Goal: Information Seeking & Learning: Learn about a topic

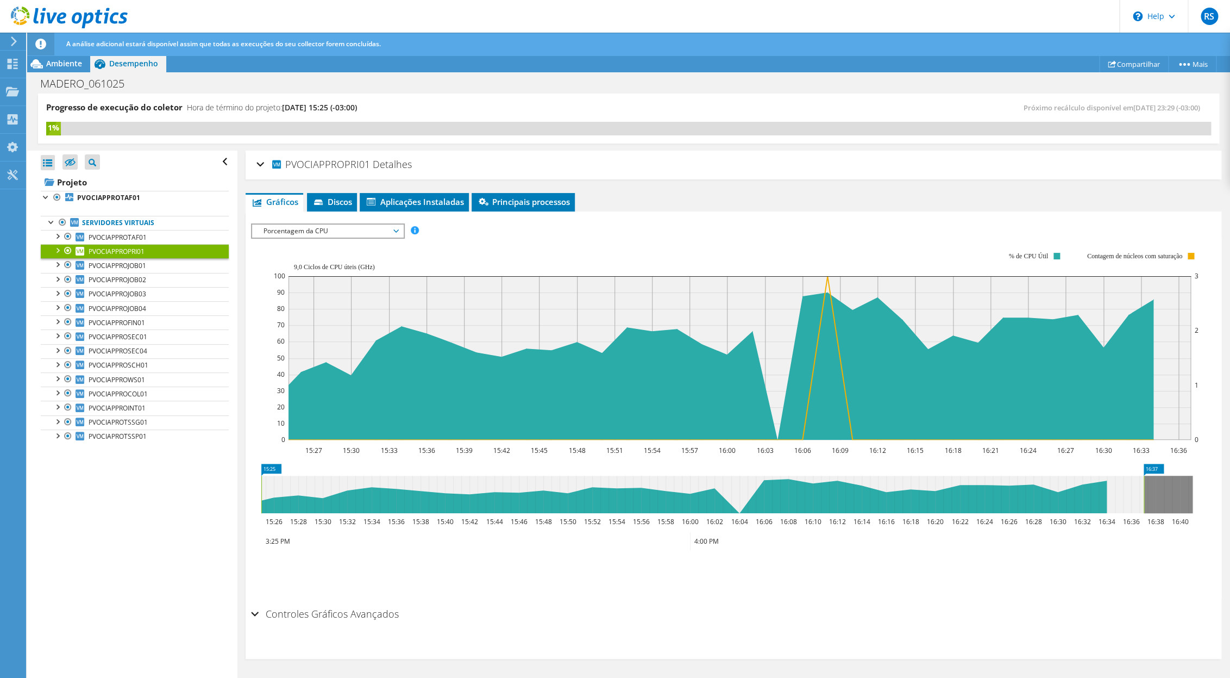
click at [174, 255] on link "PVOCIAPPROPRI01" at bounding box center [135, 251] width 188 height 14
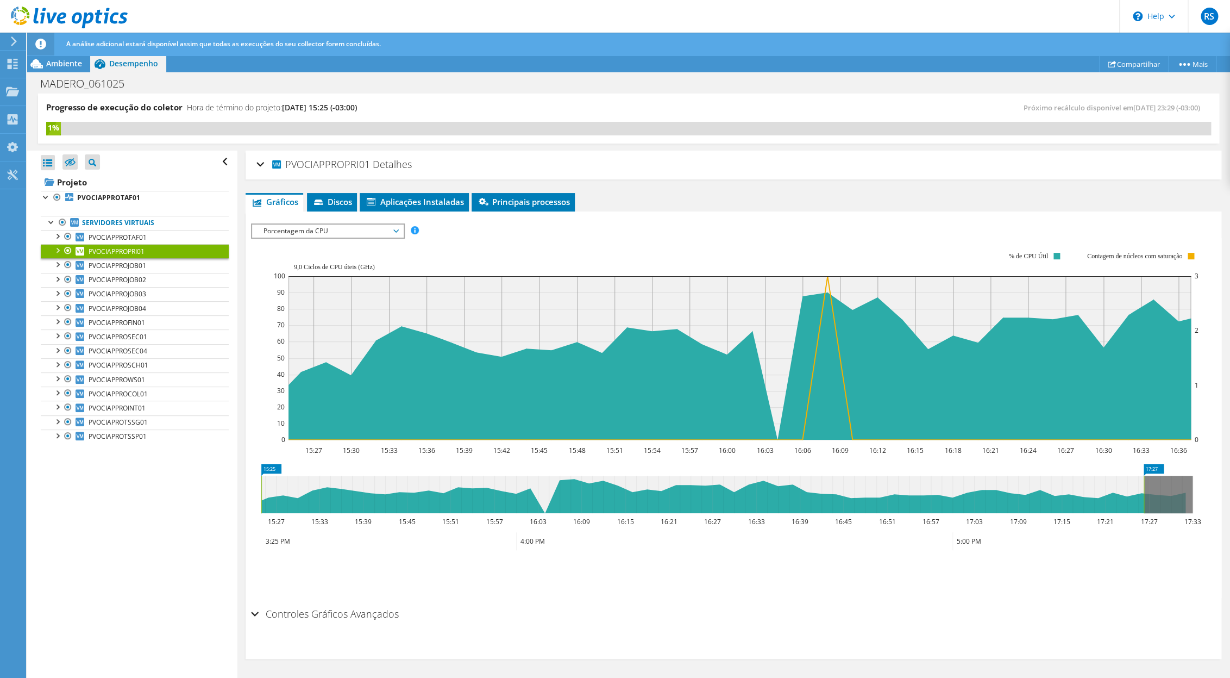
drag, startPoint x: 784, startPoint y: 492, endPoint x: 1171, endPoint y: 482, distance: 387.5
click at [1146, 482] on rect at bounding box center [1144, 493] width 4 height 37
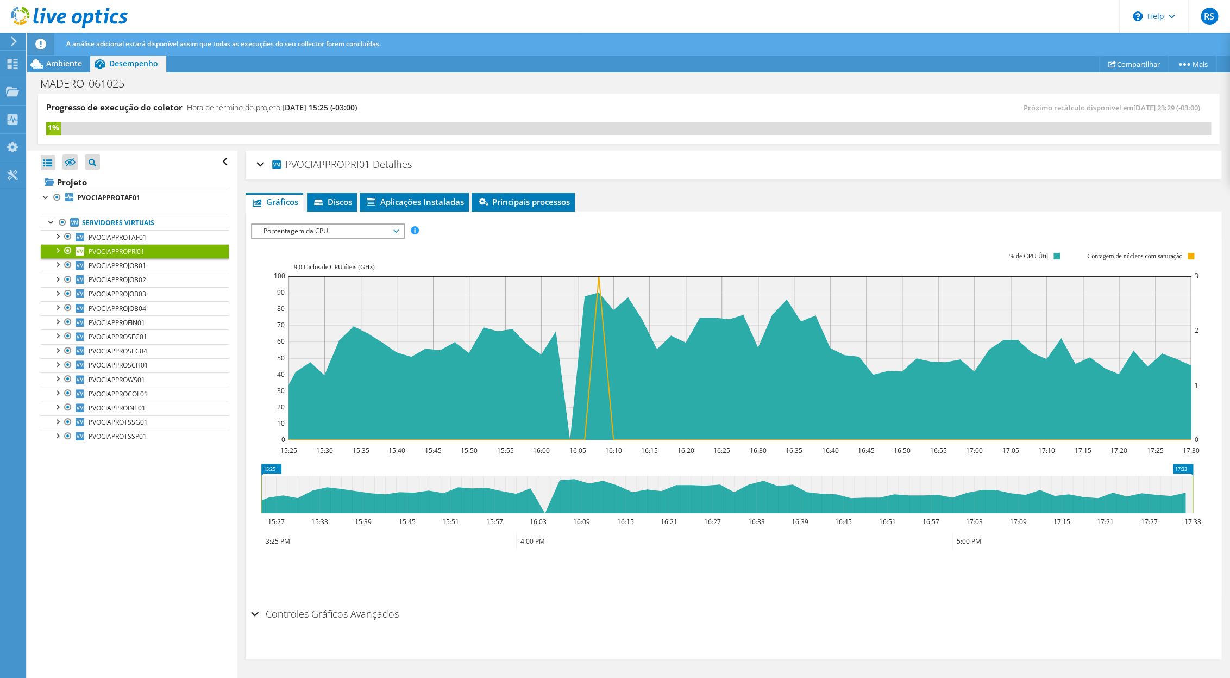
drag, startPoint x: 1171, startPoint y: 491, endPoint x: 1211, endPoint y: 491, distance: 39.1
click at [1211, 491] on div "PVOCIAPPROPRI01 Detalhes Sistema operacional Microsoft Windows Server 2019 Stan…" at bounding box center [733, 415] width 992 height 528
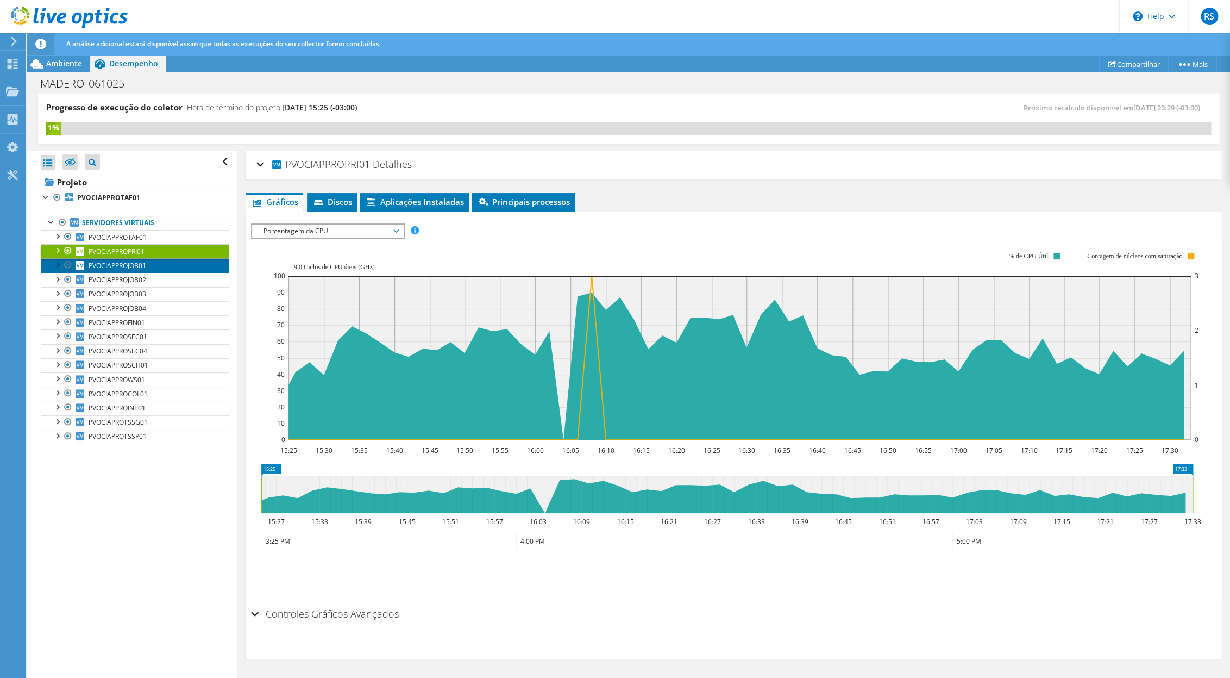
click at [149, 272] on link "PVOCIAPPROJOB01" at bounding box center [135, 265] width 188 height 14
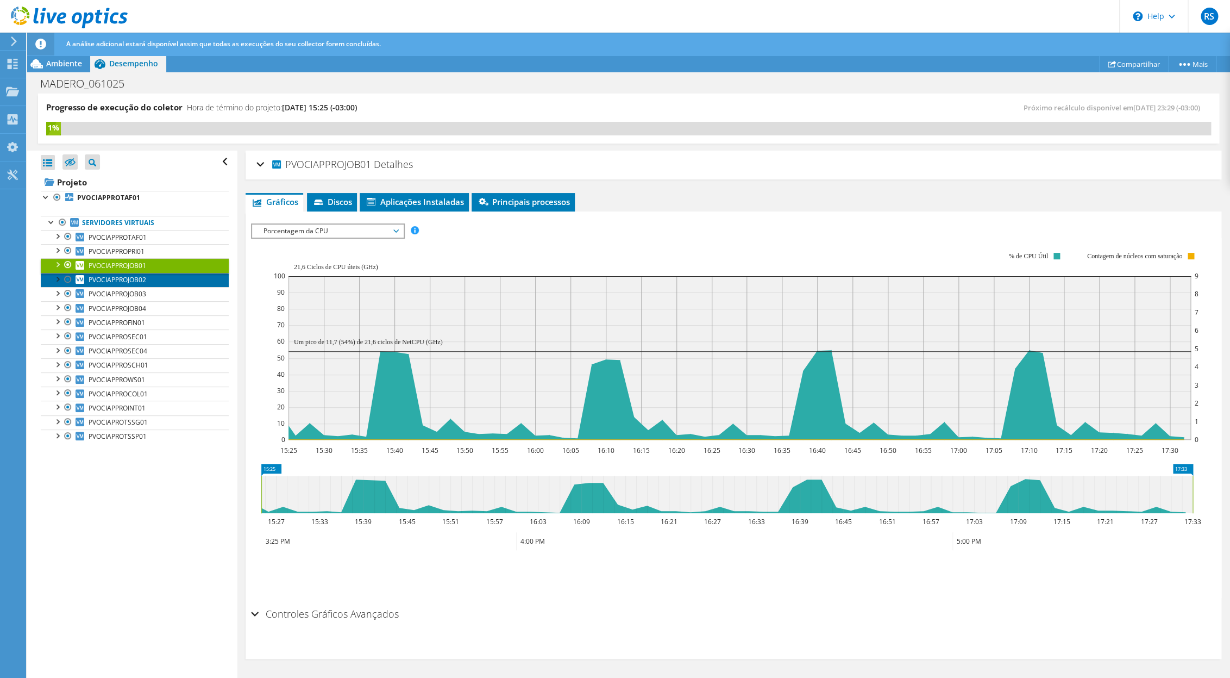
click at [150, 281] on link "PVOCIAPPROJOB02" at bounding box center [135, 280] width 188 height 14
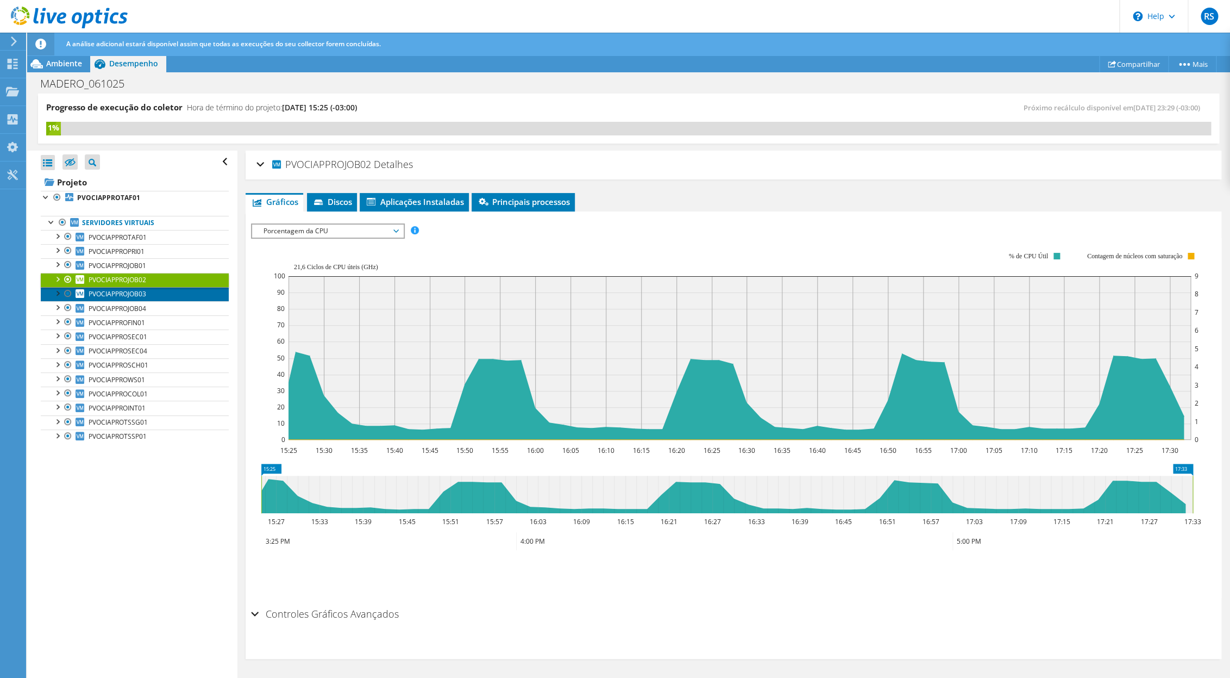
click at [153, 301] on link "PVOCIAPPROJOB03" at bounding box center [135, 294] width 188 height 14
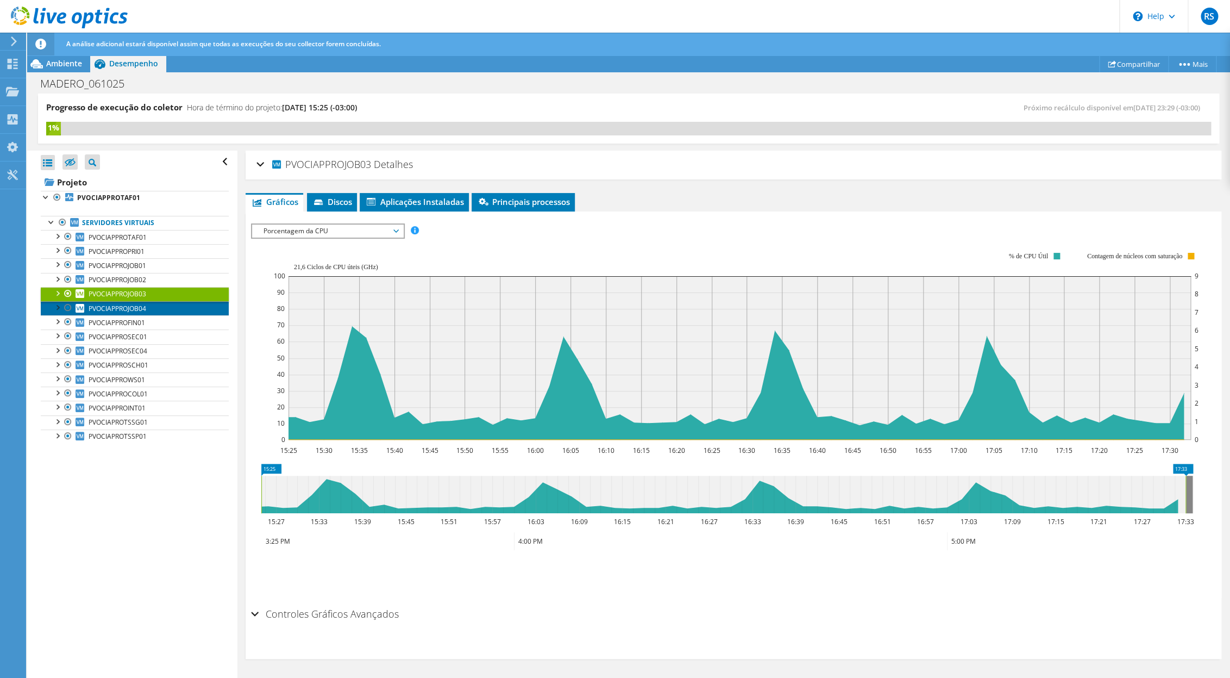
click at [152, 315] on link "PVOCIAPPROJOB04" at bounding box center [135, 308] width 188 height 14
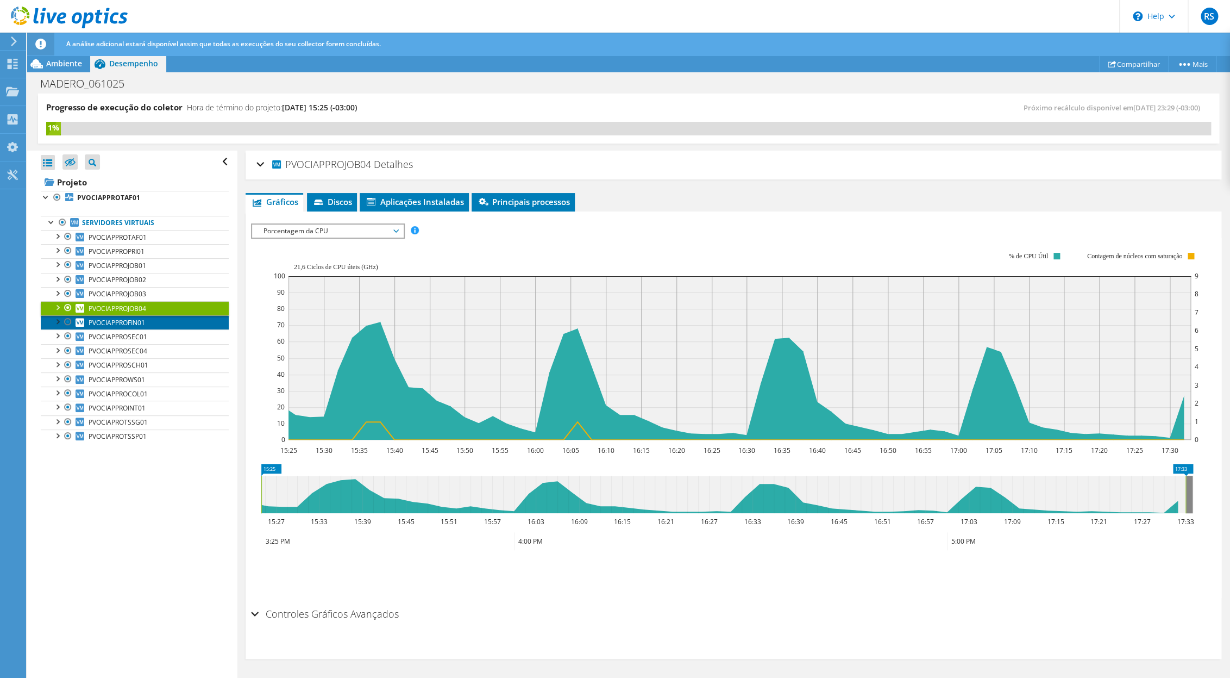
click at [148, 329] on link "PVOCIAPPROFIN01" at bounding box center [135, 322] width 188 height 14
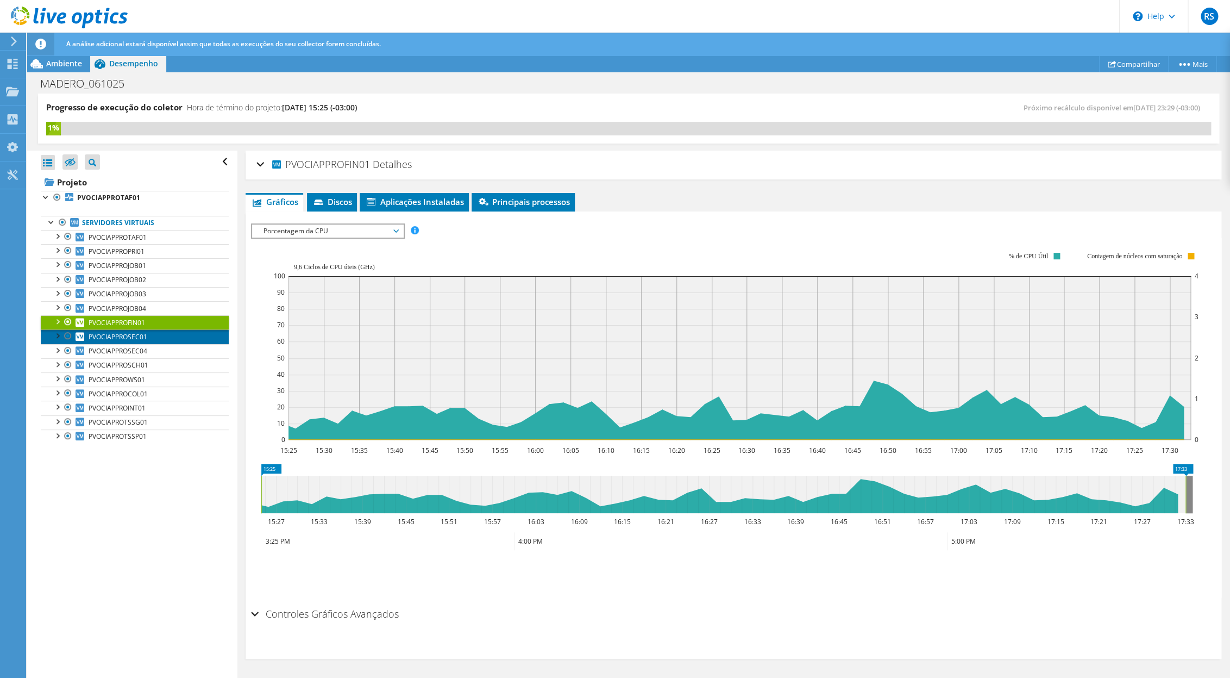
click at [147, 338] on span "PVOCIAPPROSEC01" at bounding box center [118, 336] width 59 height 9
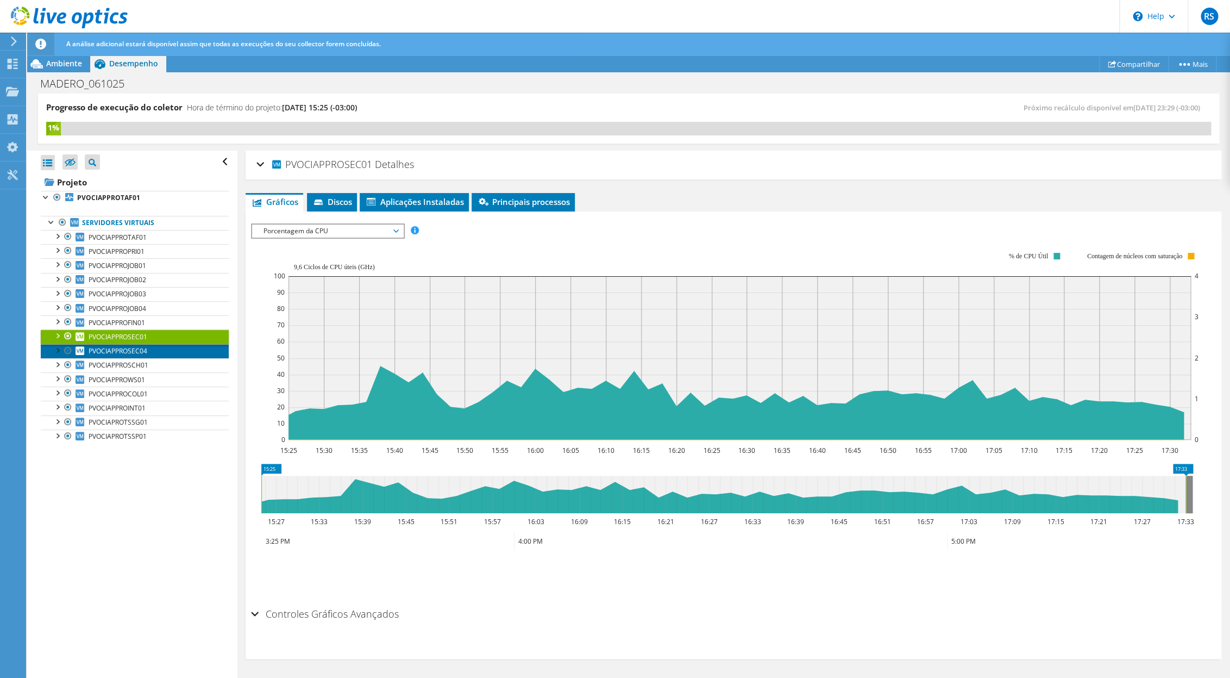
click at [156, 358] on link "PVOCIAPPROSEC04" at bounding box center [135, 351] width 188 height 14
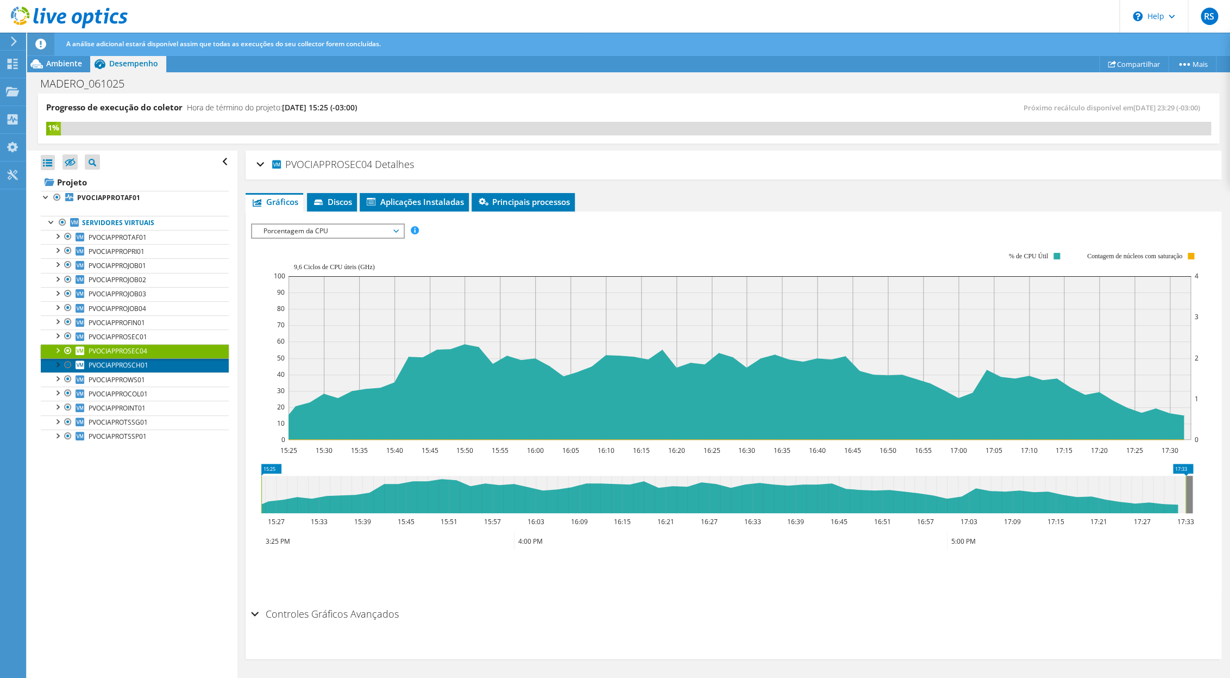
click at [160, 369] on link "PVOCIAPPROSCH01" at bounding box center [135, 365] width 188 height 14
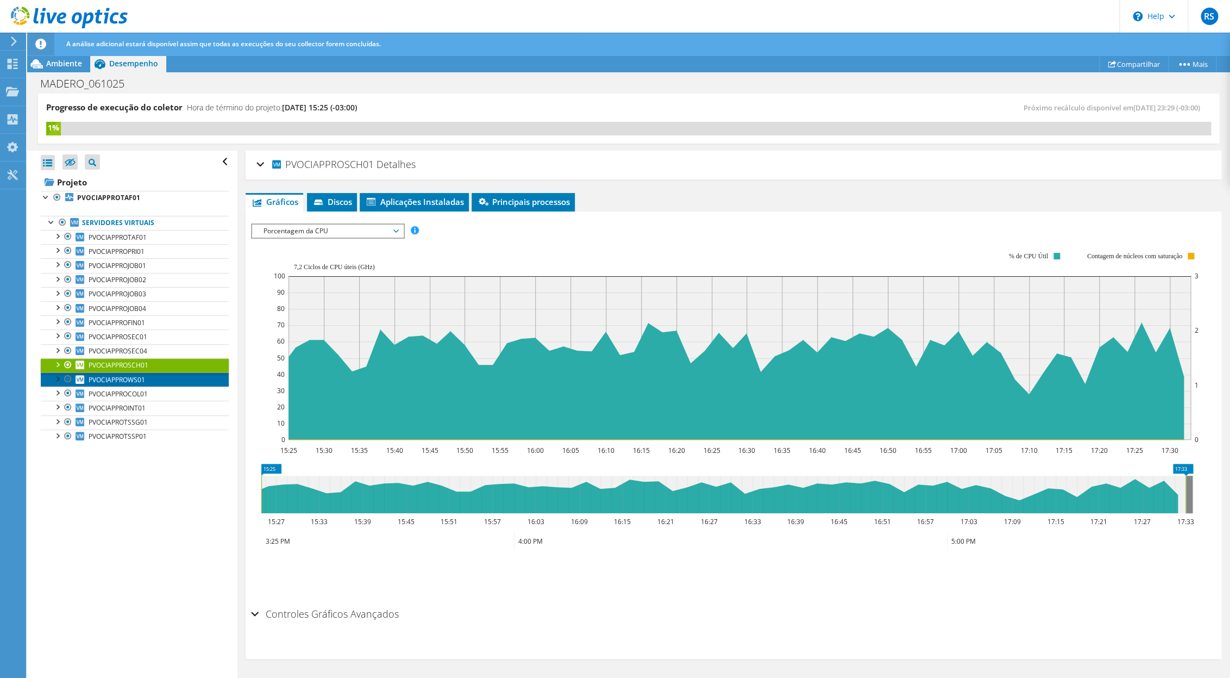
click at [150, 386] on link "PVOCIAPPROWS01" at bounding box center [135, 379] width 188 height 14
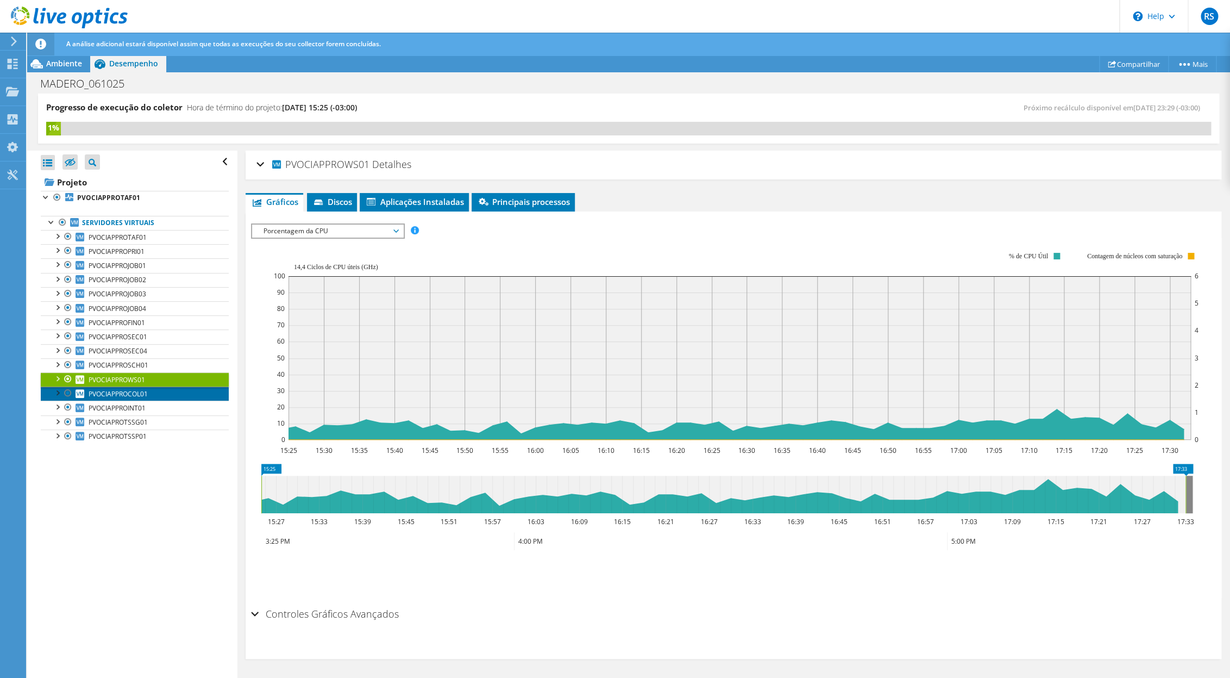
click at [148, 393] on link "PVOCIAPPROCOL01" at bounding box center [135, 393] width 188 height 14
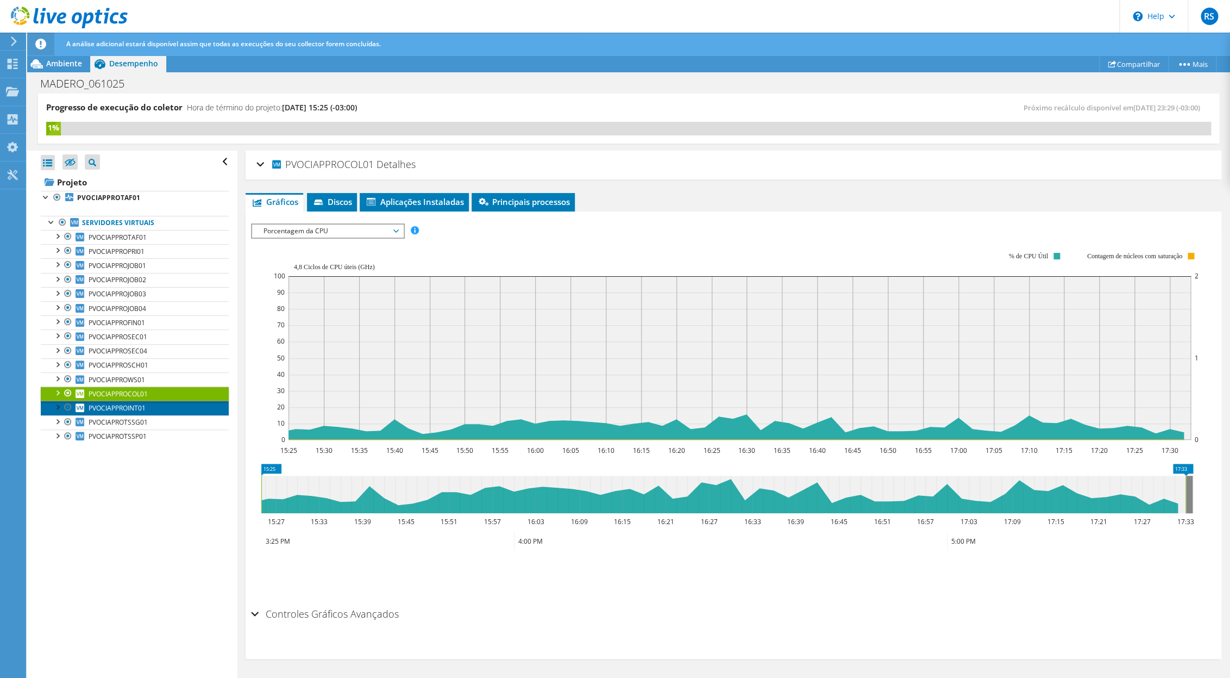
click at [146, 412] on span "PVOCIAPPROINT01" at bounding box center [117, 407] width 57 height 9
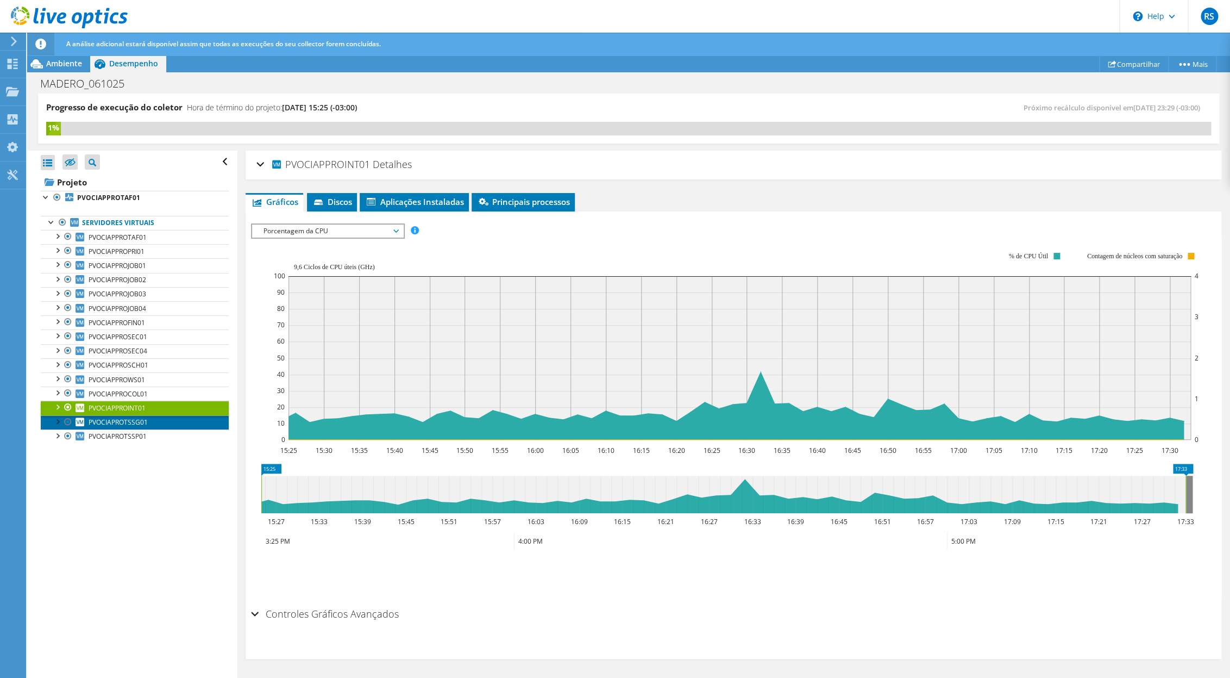
click at [148, 428] on link "PVOCIAPROTSSG01" at bounding box center [135, 422] width 188 height 14
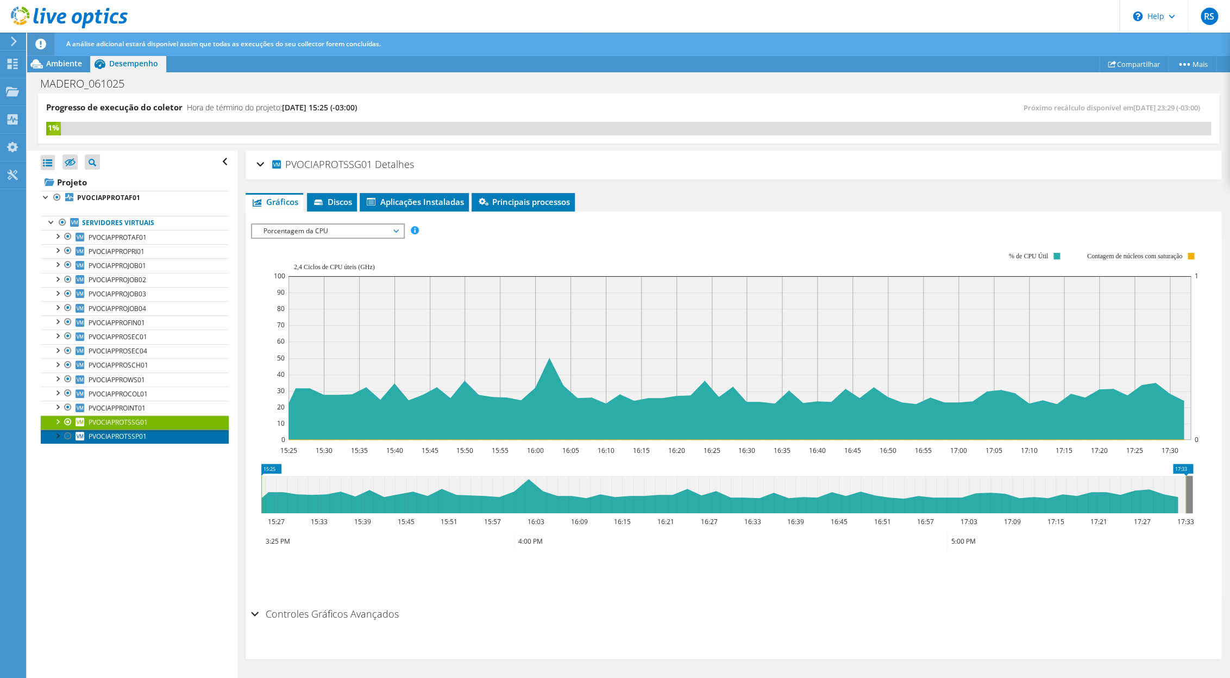
click at [146, 441] on span "PVOCIAPROTSSP01" at bounding box center [118, 435] width 58 height 9
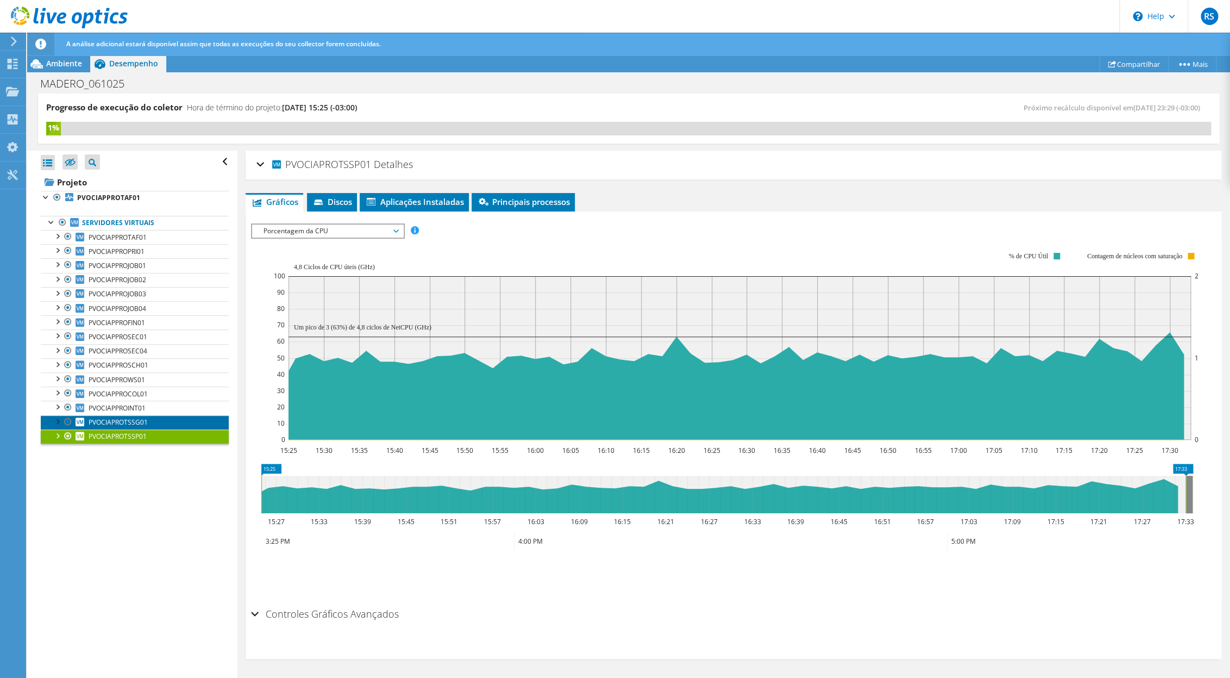
click at [151, 429] on link "PVOCIAPROTSSG01" at bounding box center [135, 422] width 188 height 14
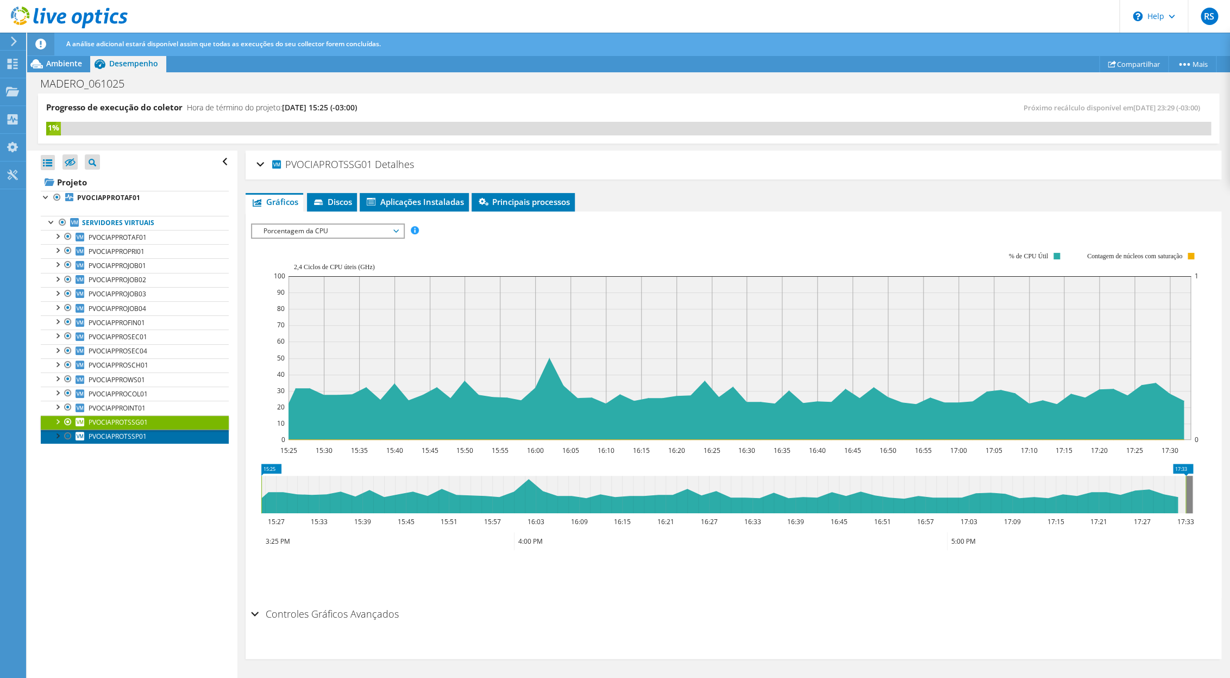
click at [149, 443] on link "PVOCIAPROTSSP01" at bounding box center [135, 436] width 188 height 14
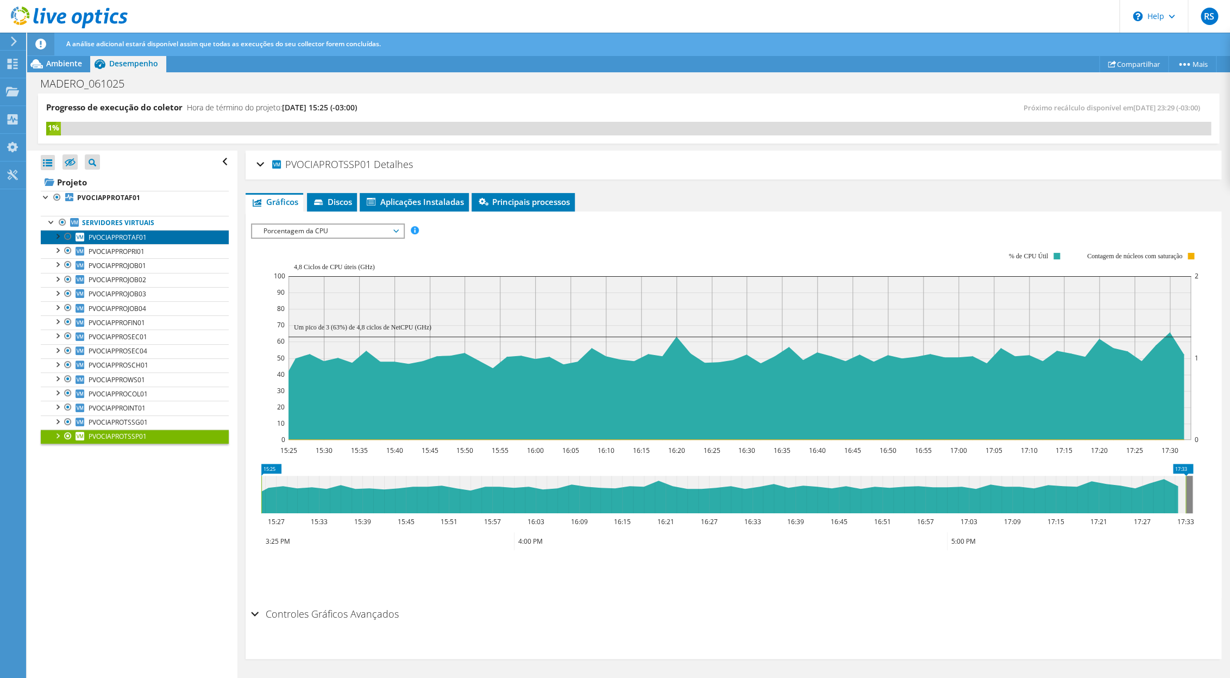
click at [159, 241] on link "PVOCIAPPROTAF01" at bounding box center [135, 237] width 188 height 14
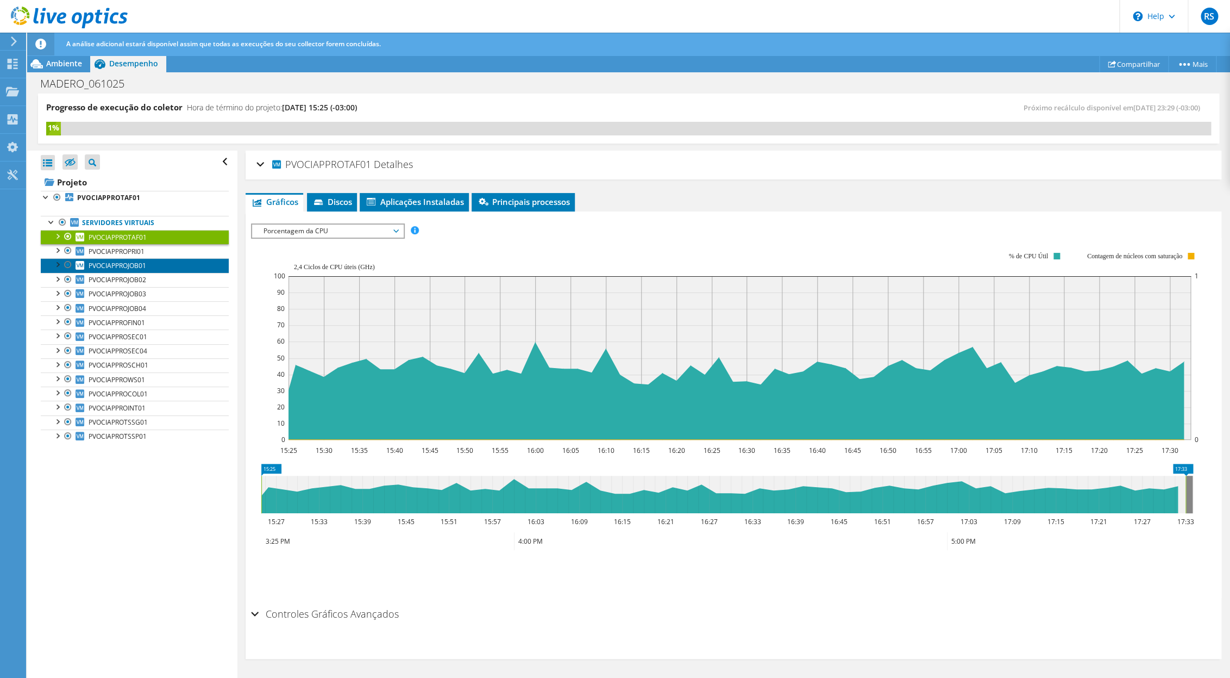
click at [138, 260] on link "PVOCIAPPROJOB01" at bounding box center [135, 265] width 188 height 14
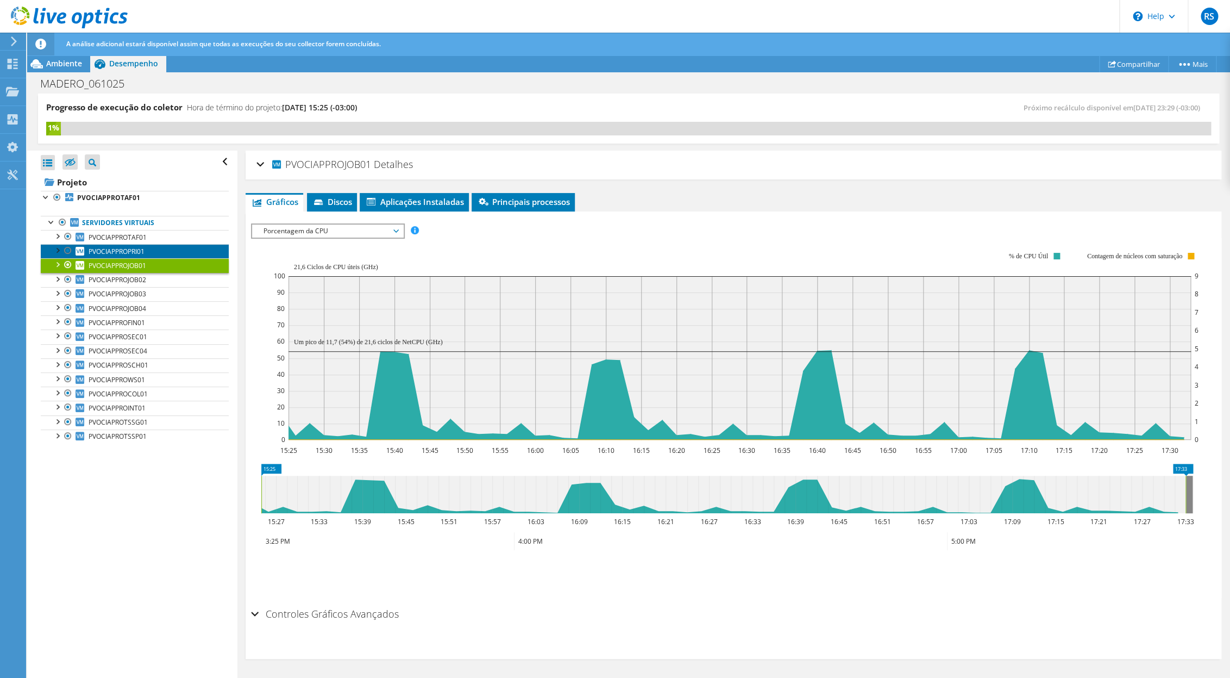
click at [152, 251] on link "PVOCIAPPROPRI01" at bounding box center [135, 251] width 188 height 14
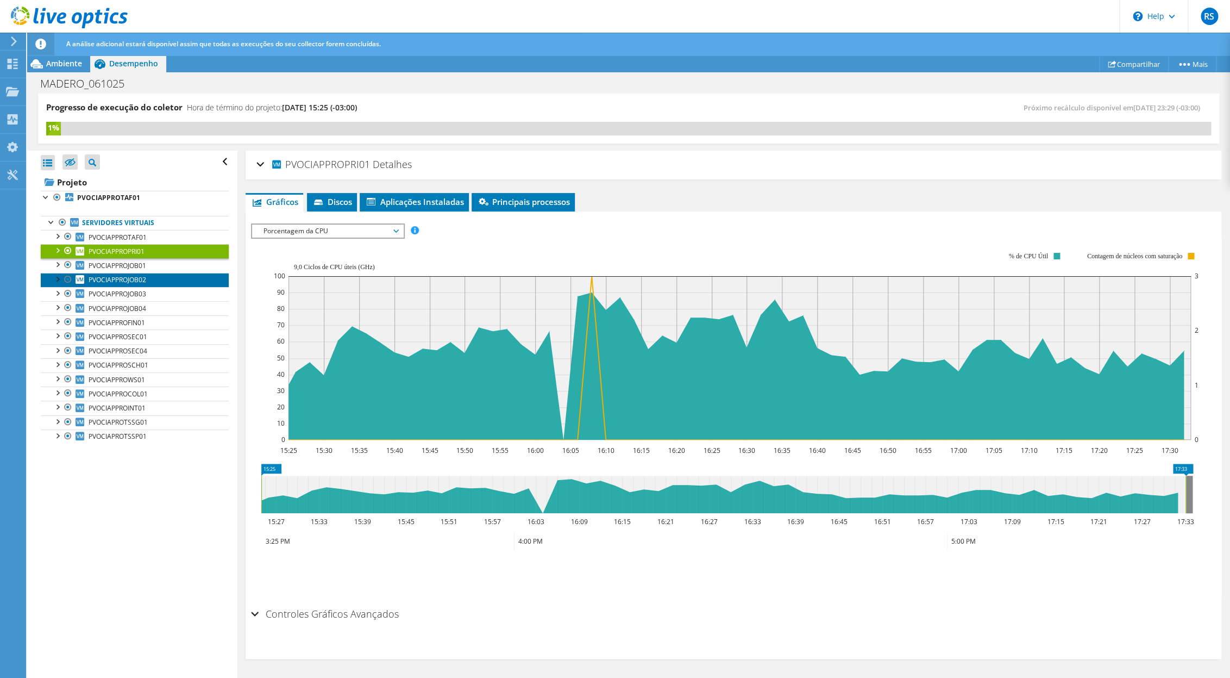
click at [156, 280] on link "PVOCIAPPROJOB02" at bounding box center [135, 280] width 188 height 14
